Goal: Understand process/instructions: Learn how to perform a task or action

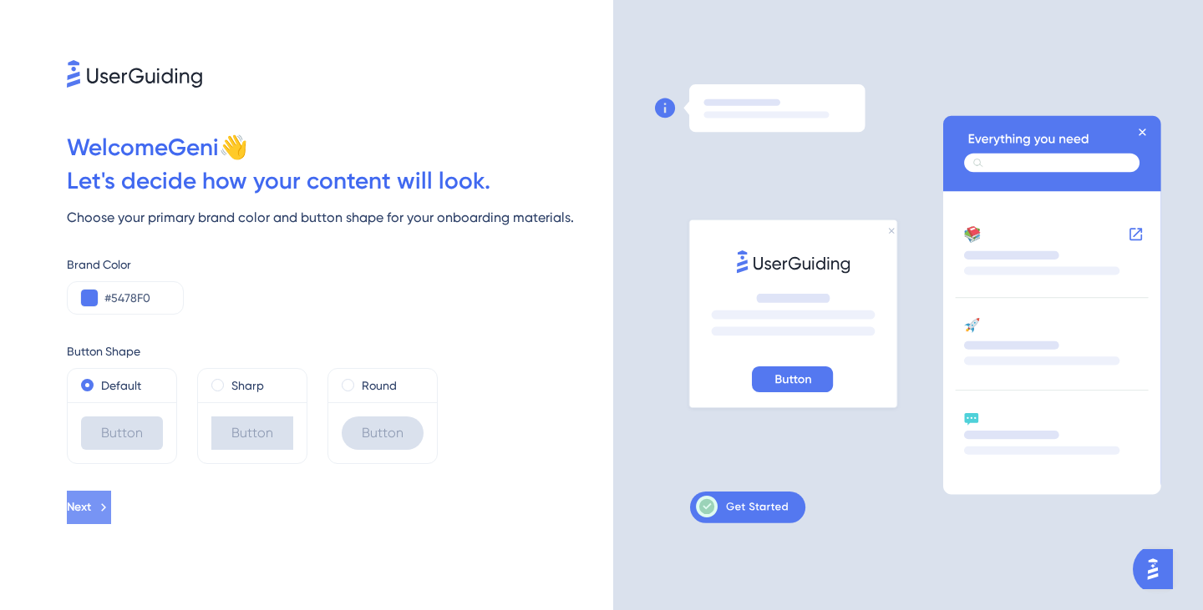
click at [111, 520] on button "Next" at bounding box center [89, 507] width 44 height 33
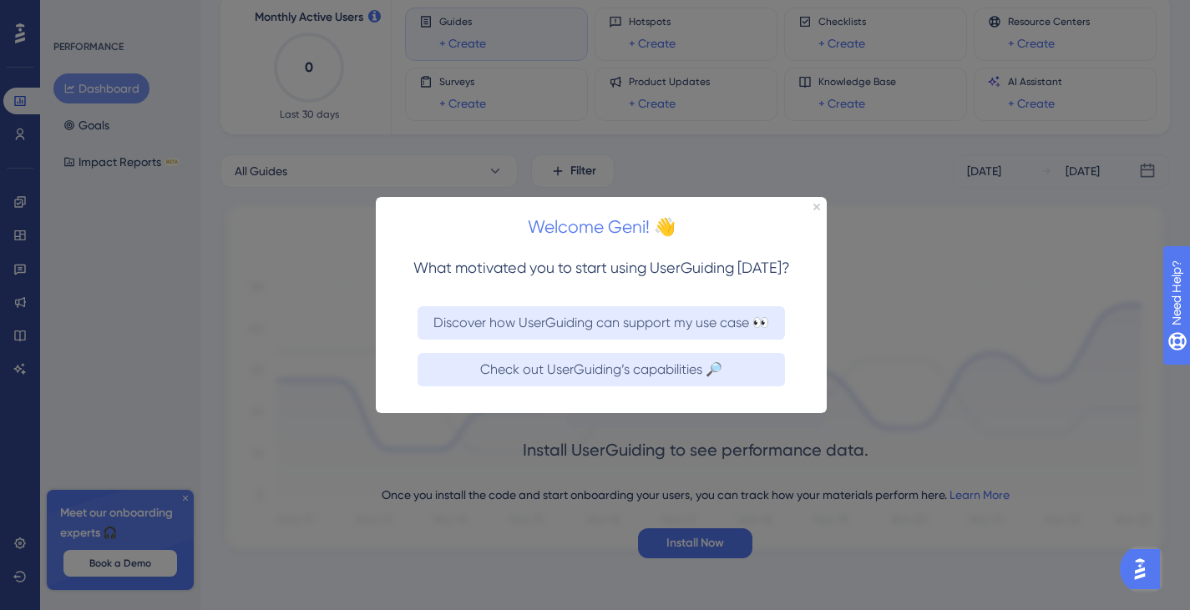
scroll to position [100, 0]
click at [185, 503] on div at bounding box center [595, 305] width 1190 height 610
click at [813, 207] on icon "Close Preview" at bounding box center [816, 206] width 7 height 7
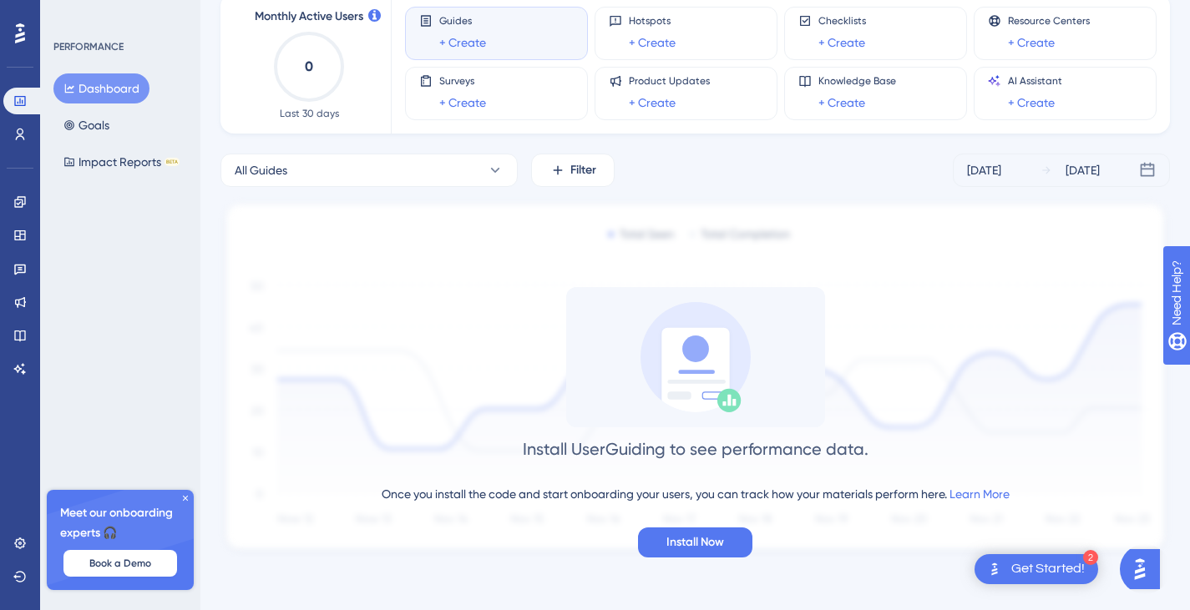
click at [1035, 572] on div "Get Started!" at bounding box center [1047, 569] width 73 height 18
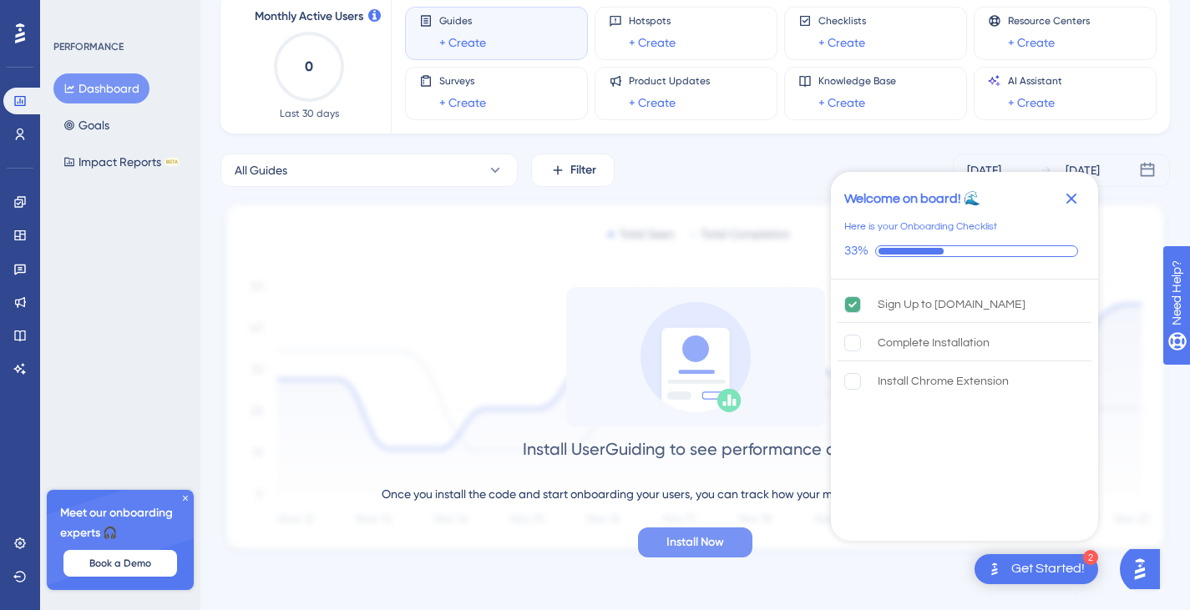
click at [700, 544] on span "Install Now" at bounding box center [695, 543] width 58 height 20
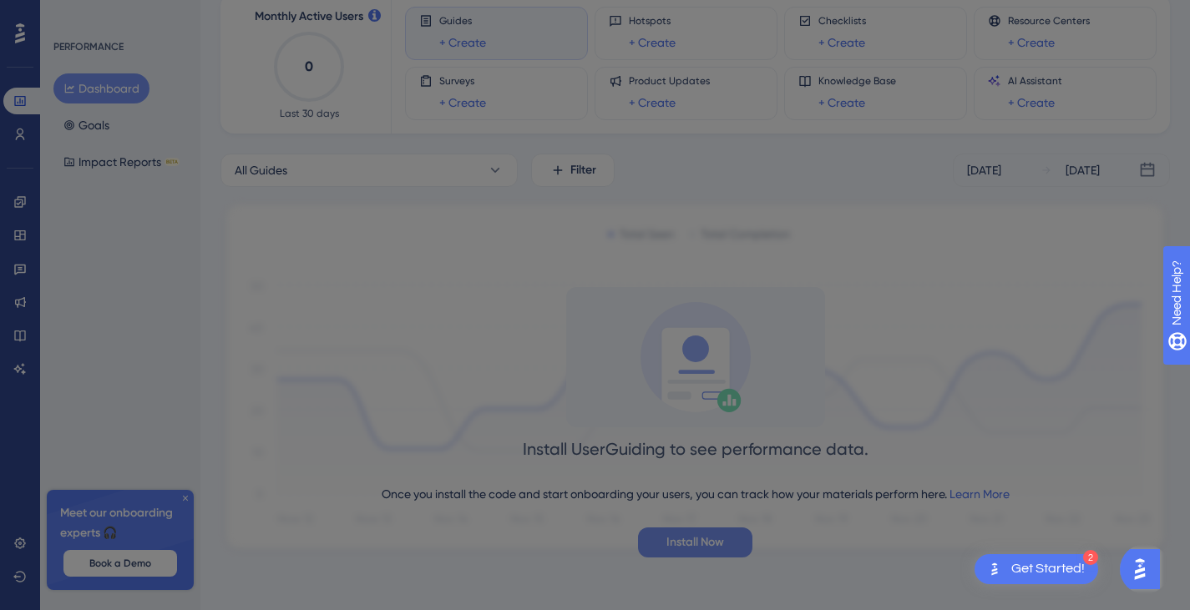
scroll to position [0, 0]
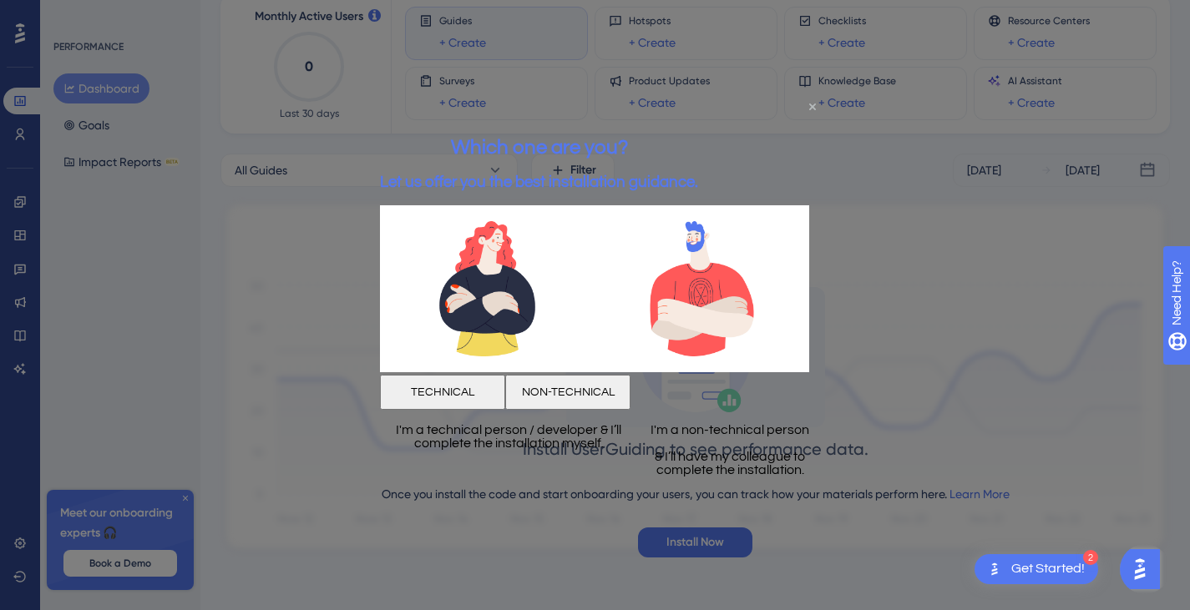
click at [813, 104] on icon "Close Preview" at bounding box center [812, 107] width 7 height 7
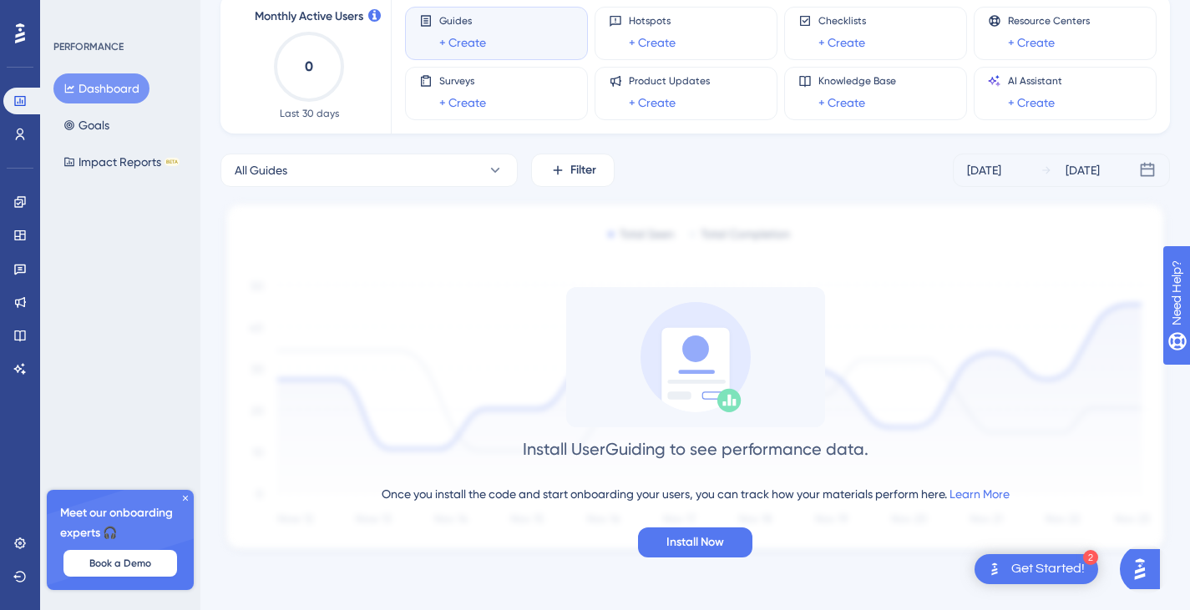
click at [1036, 566] on div "Get Started!" at bounding box center [1047, 569] width 73 height 18
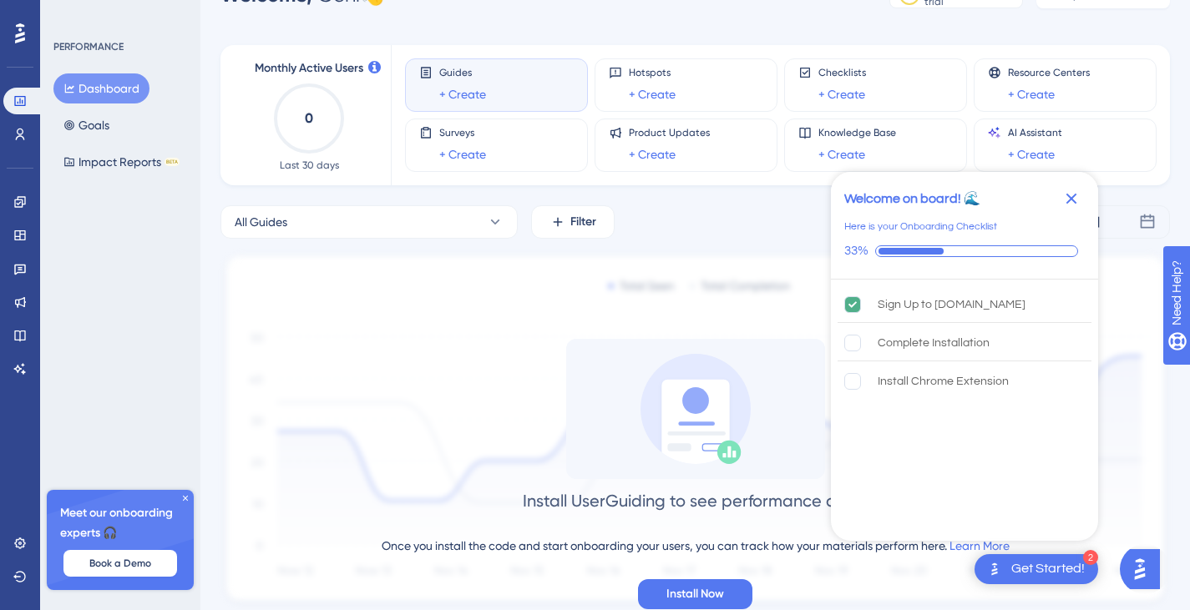
scroll to position [100, 0]
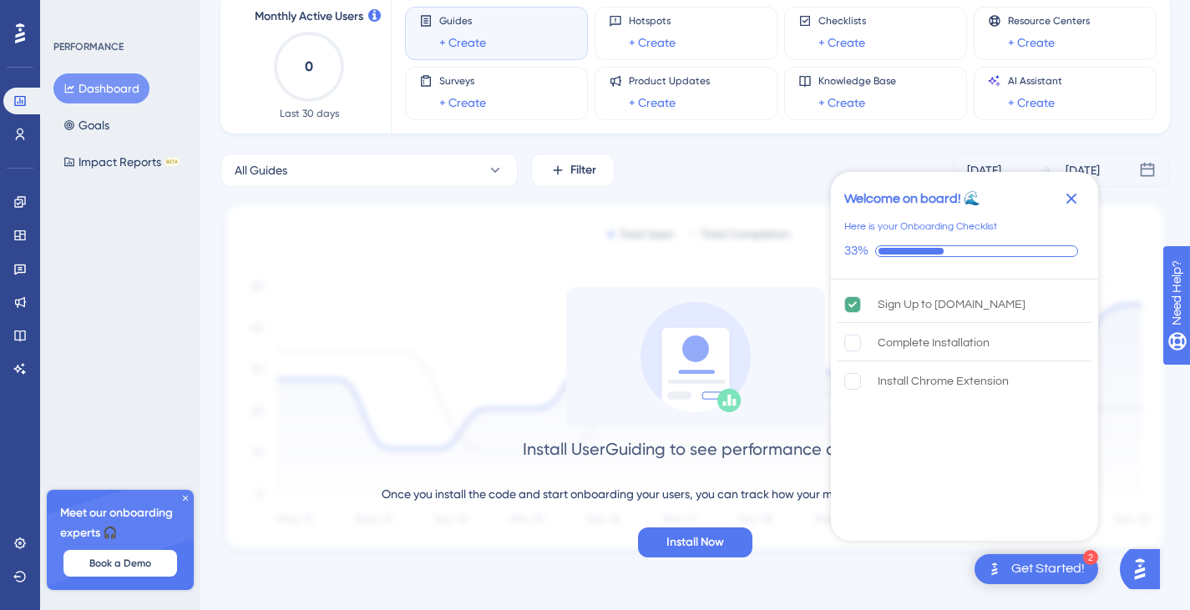
click at [185, 498] on icon at bounding box center [185, 499] width 10 height 10
